Goal: Task Accomplishment & Management: Use online tool/utility

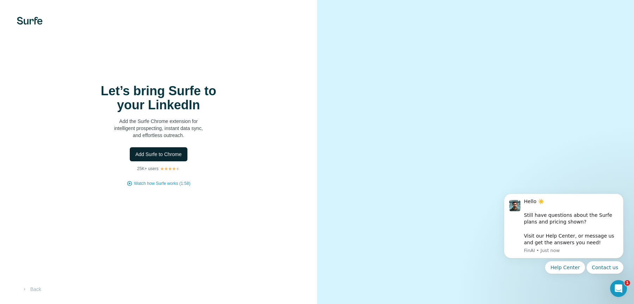
click at [166, 158] on span "Add Surfe to Chrome" at bounding box center [158, 154] width 46 height 7
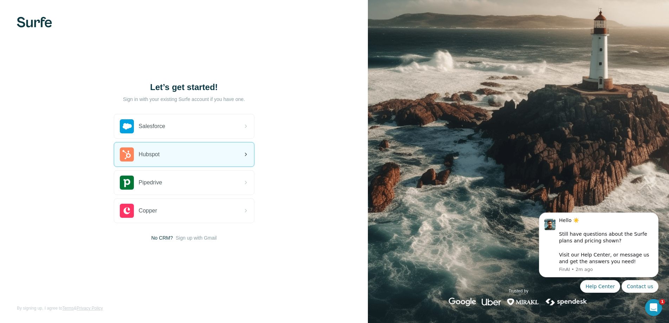
click at [224, 150] on div "Hubspot" at bounding box center [184, 154] width 140 height 24
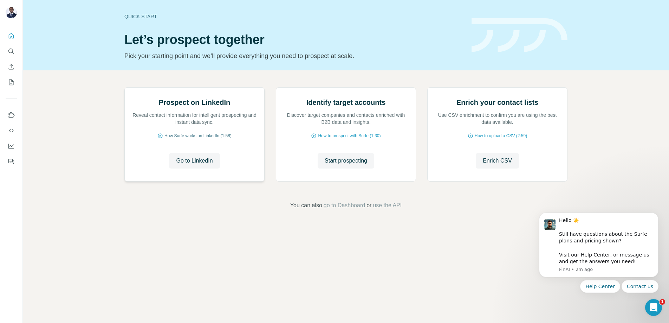
click at [201, 139] on span "How Surfe works on LinkedIn (1:58)" at bounding box center [198, 136] width 67 height 6
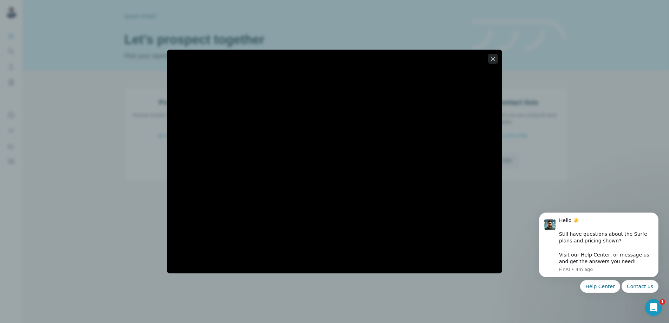
click at [491, 58] on icon "button" at bounding box center [493, 58] width 7 height 7
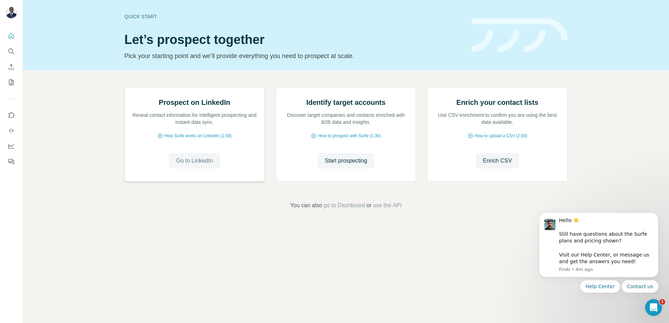
click at [193, 165] on span "Go to LinkedIn" at bounding box center [194, 160] width 37 height 8
